Goal: Task Accomplishment & Management: Use online tool/utility

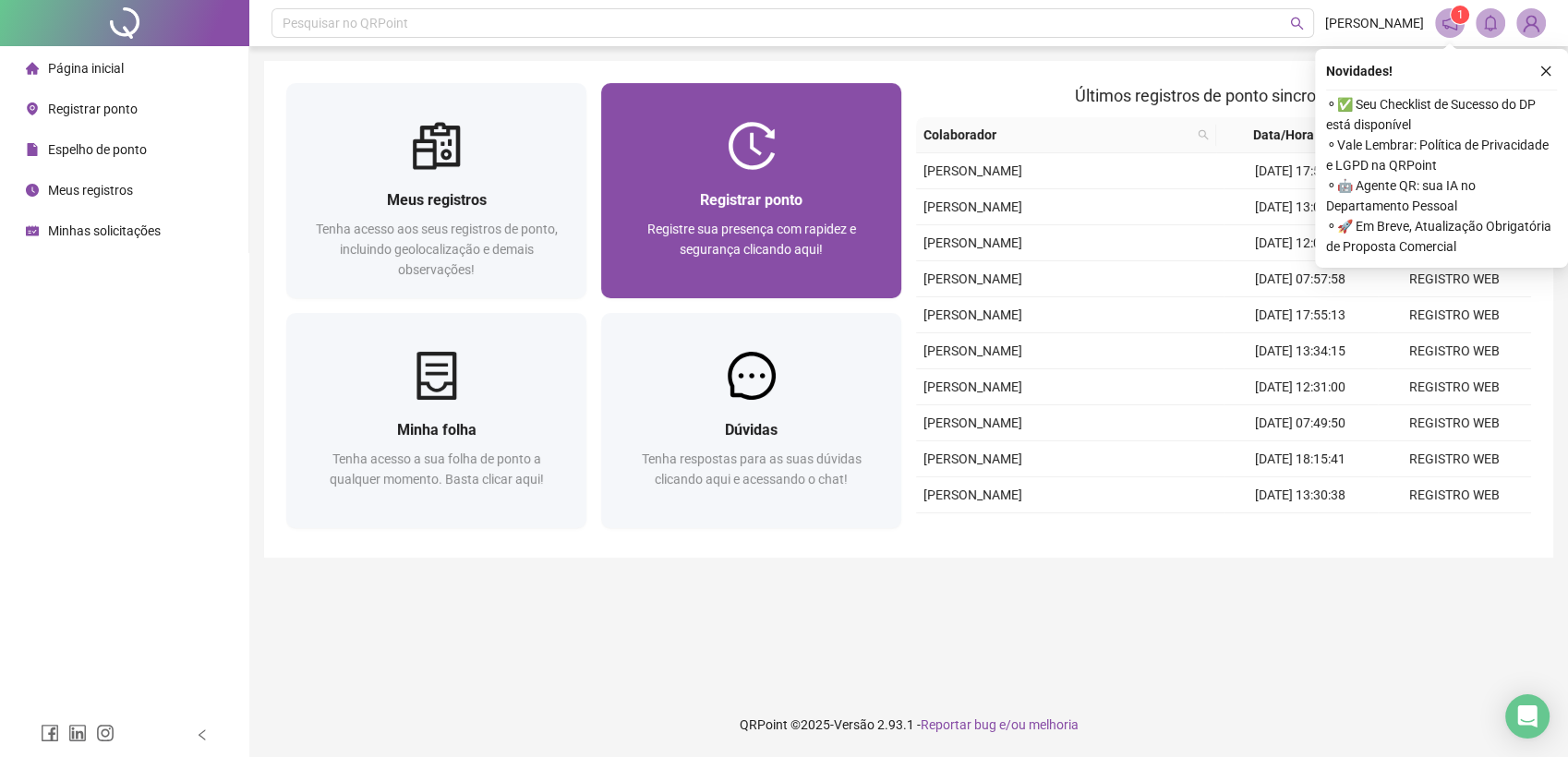
click at [815, 170] on div "Registrar ponto Registre sua presença com rapidez e segurança clicando aqui!" at bounding box center [751, 233] width 300 height 128
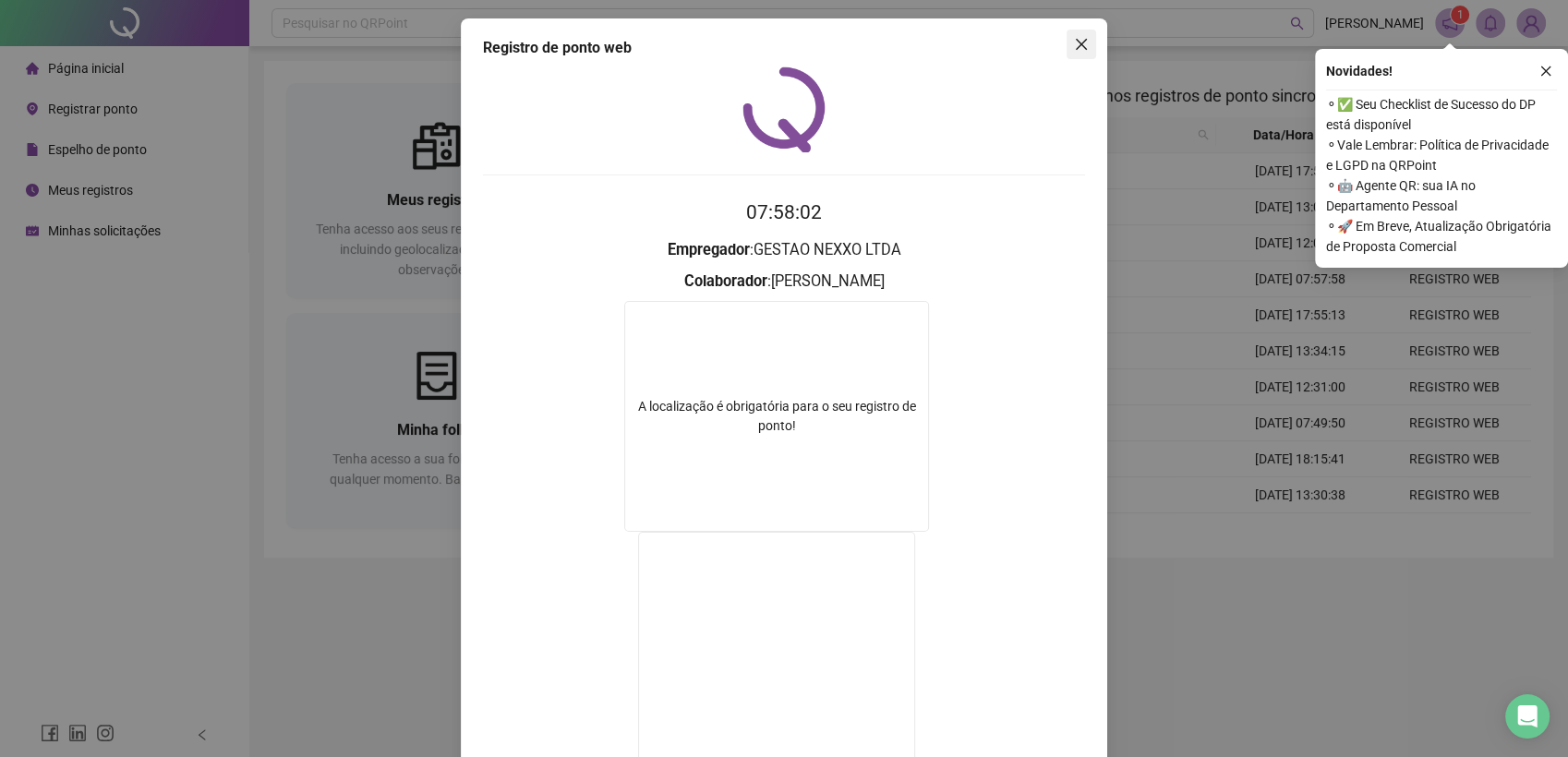
click at [1073, 42] on icon "close" at bounding box center [1081, 45] width 15 height 15
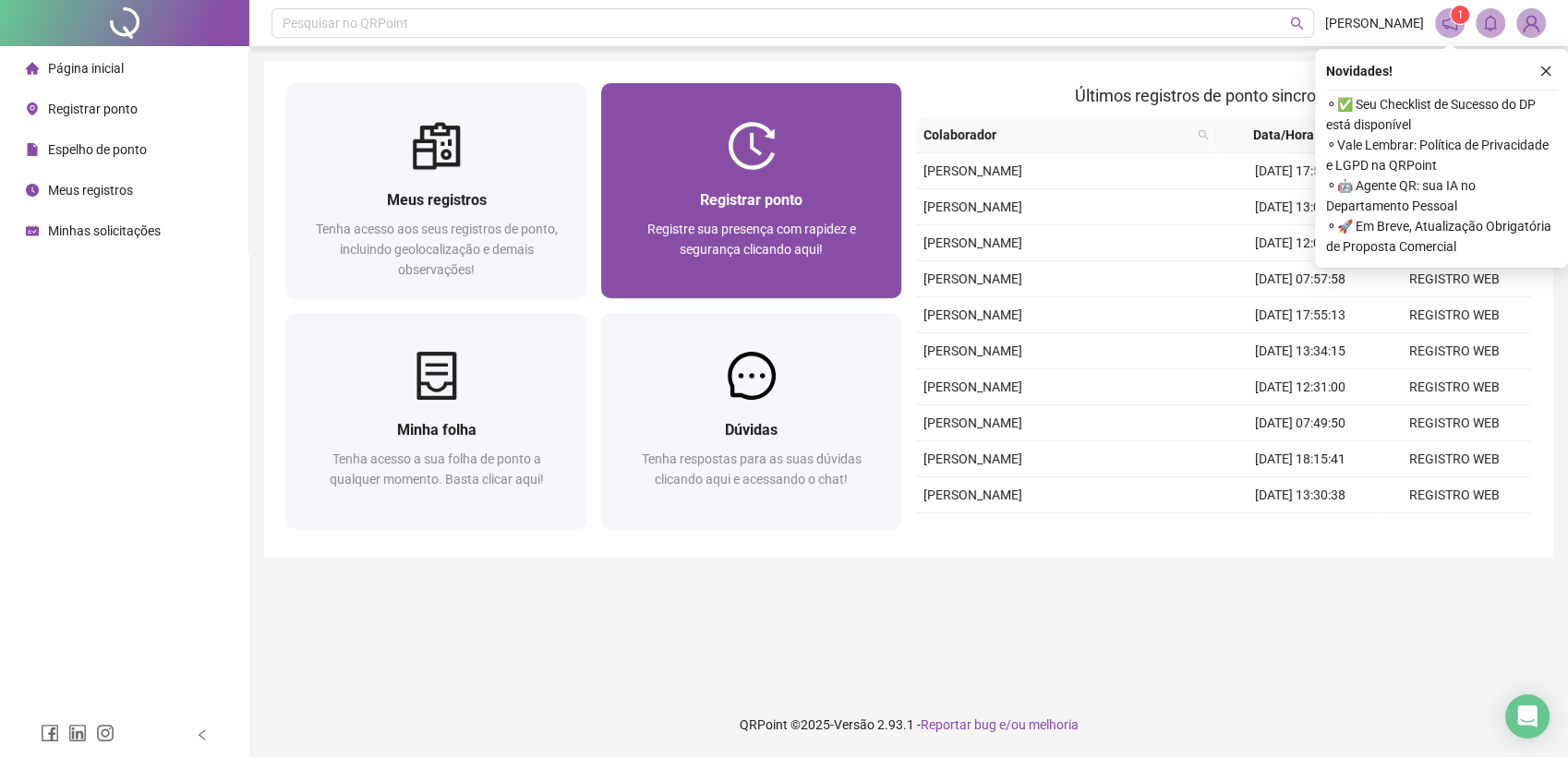
click at [754, 143] on img at bounding box center [752, 145] width 48 height 48
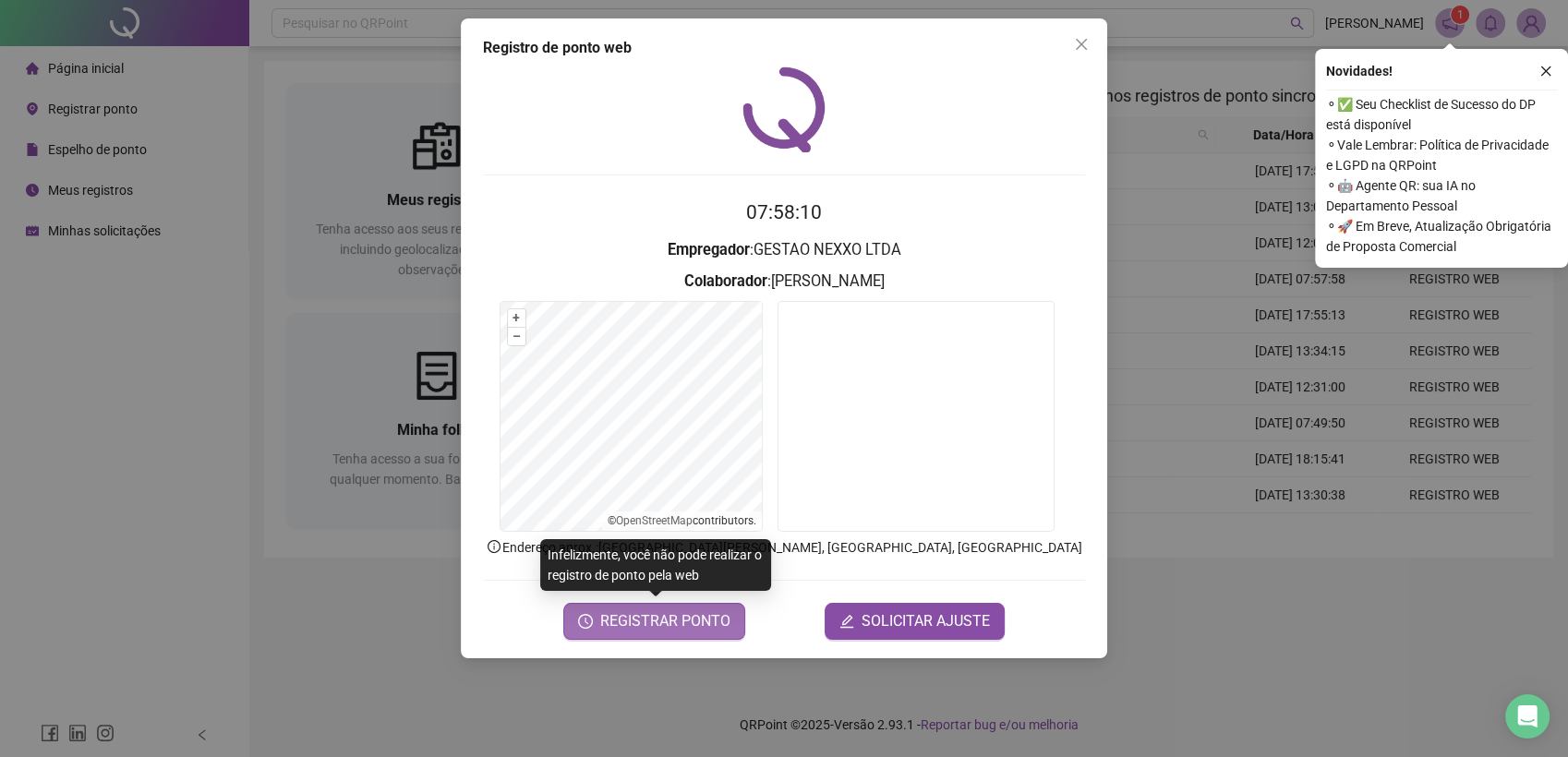
click at [667, 619] on span "REGISTRAR PONTO" at bounding box center [664, 620] width 130 height 22
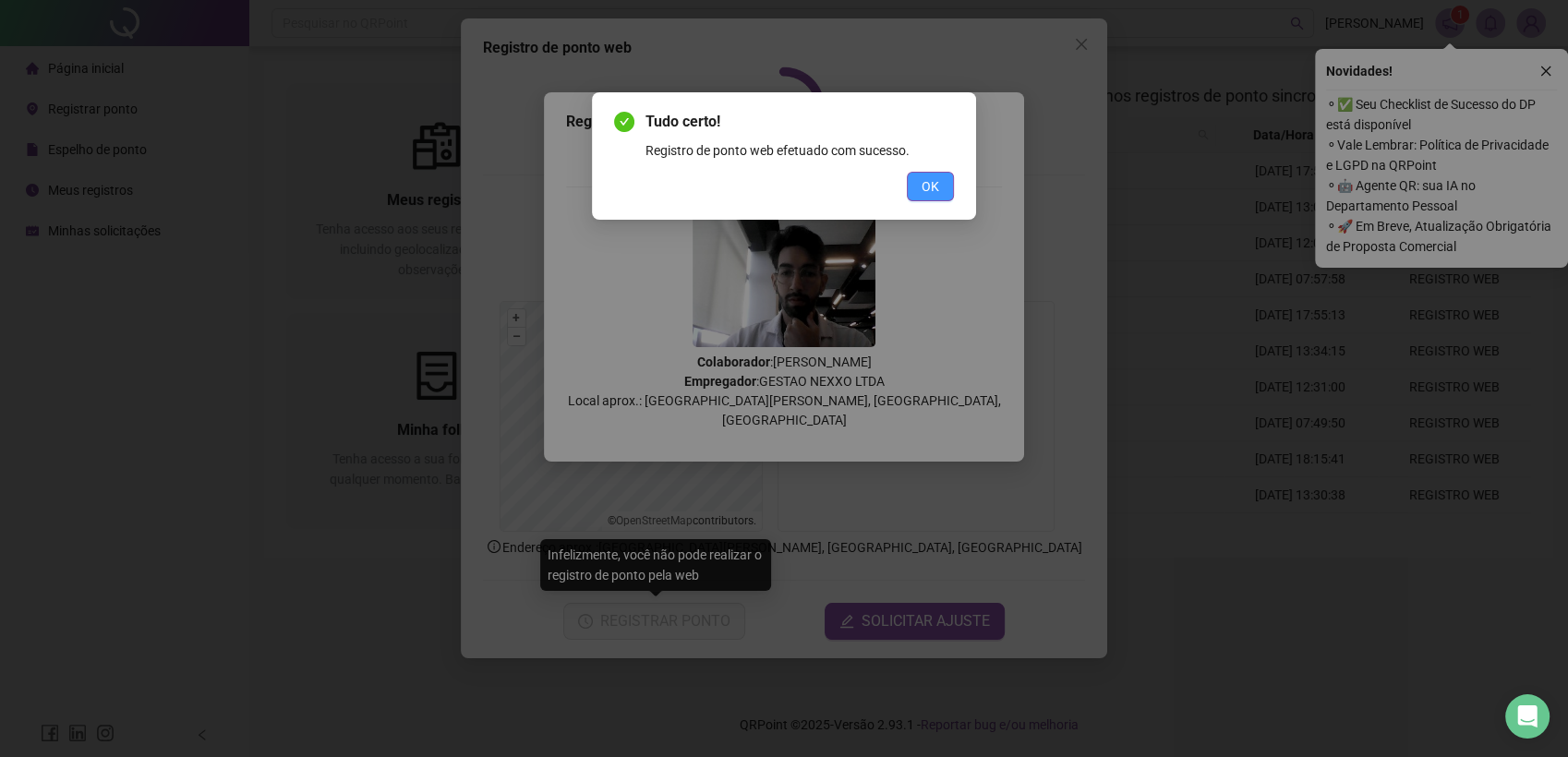
click at [937, 184] on span "OK" at bounding box center [930, 186] width 17 height 20
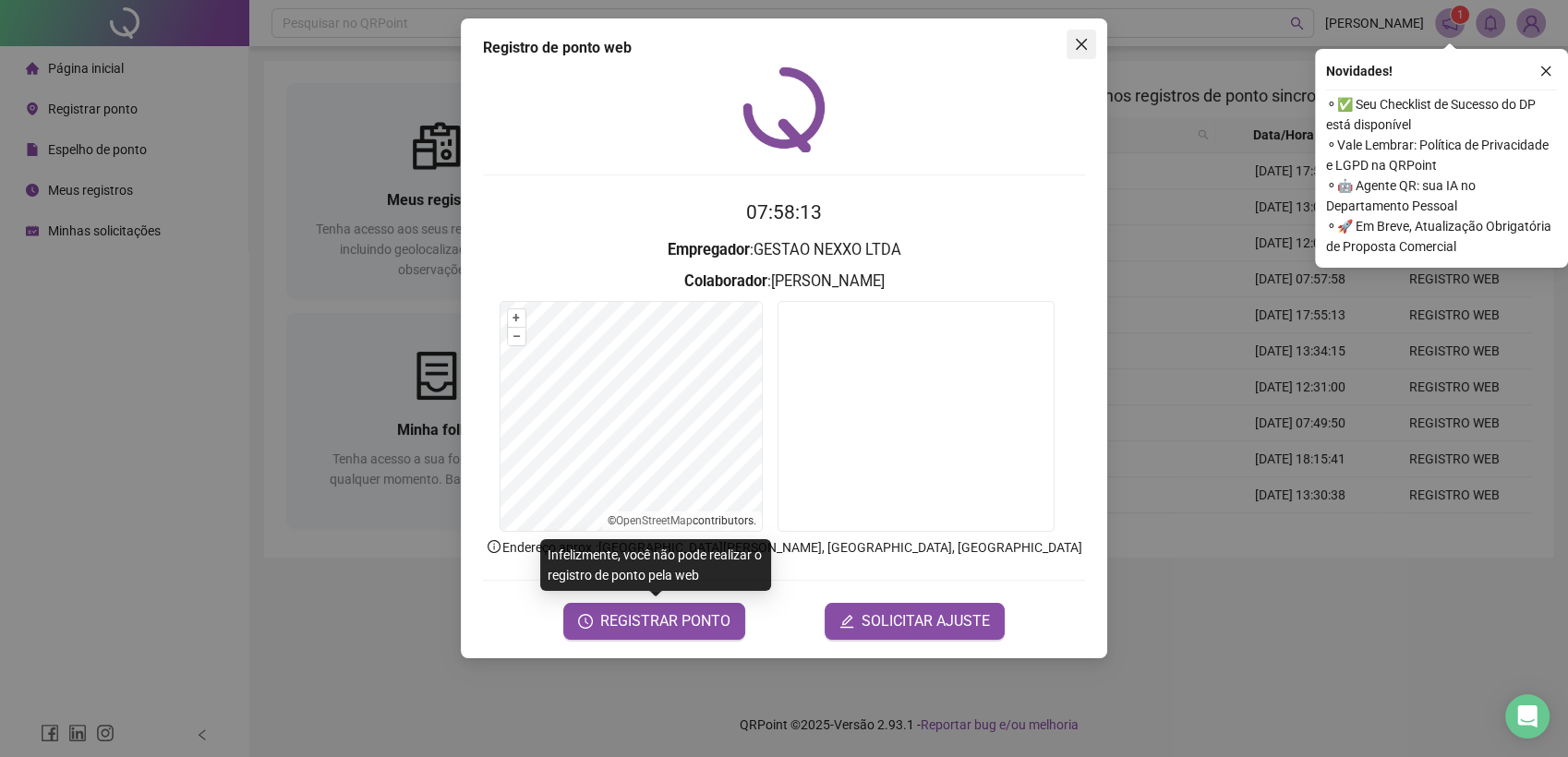
click at [1072, 46] on span "Close" at bounding box center [1081, 45] width 29 height 15
